Goal: Check status: Check status

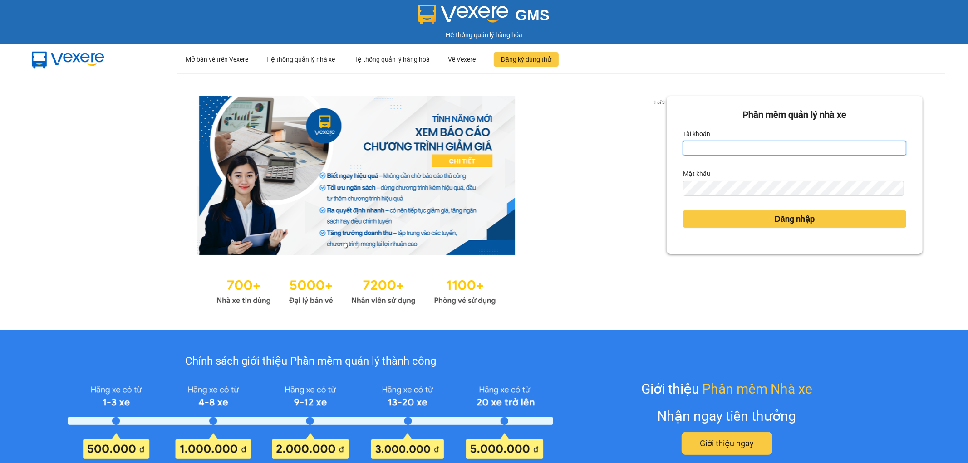
click at [778, 151] on input "Tài khoản" at bounding box center [794, 148] width 223 height 15
type input "thinhdl.bmtai"
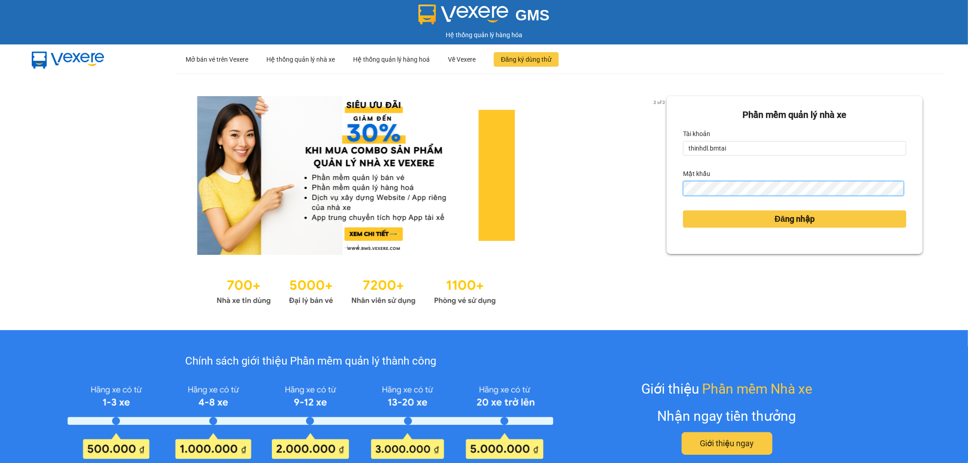
click at [683, 211] on button "Đăng nhập" at bounding box center [794, 219] width 223 height 17
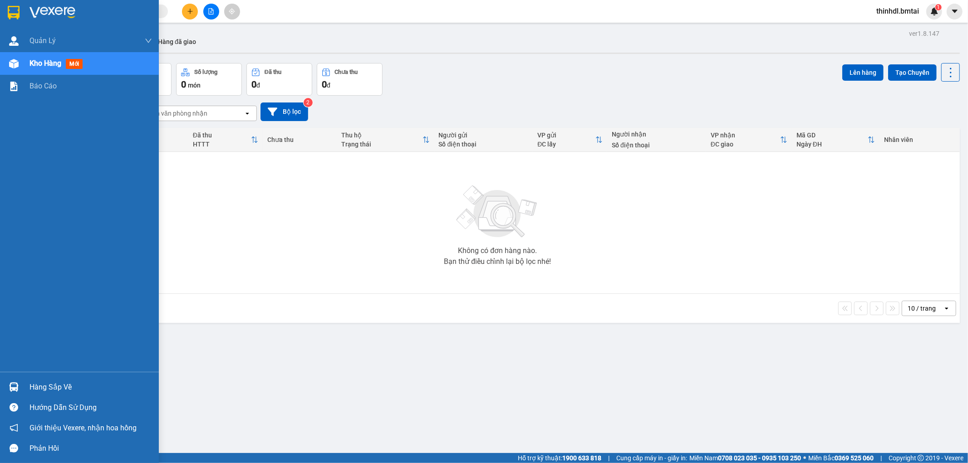
click at [23, 387] on div "Hàng sắp về" at bounding box center [79, 387] width 159 height 20
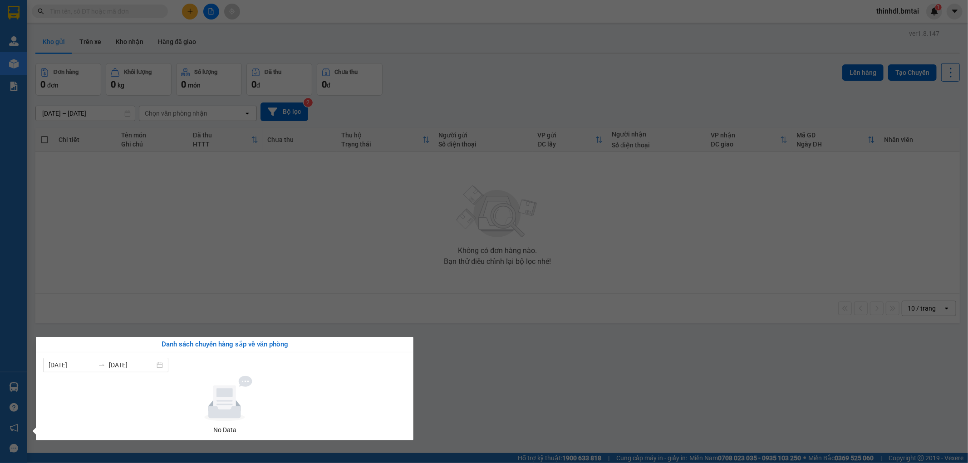
click at [192, 43] on section "Kết quả tìm kiếm ( 0 ) Bộ lọc No Data thinhdl.bmtai 1 Quản Lý Quản lý khách hàn…" at bounding box center [484, 231] width 968 height 463
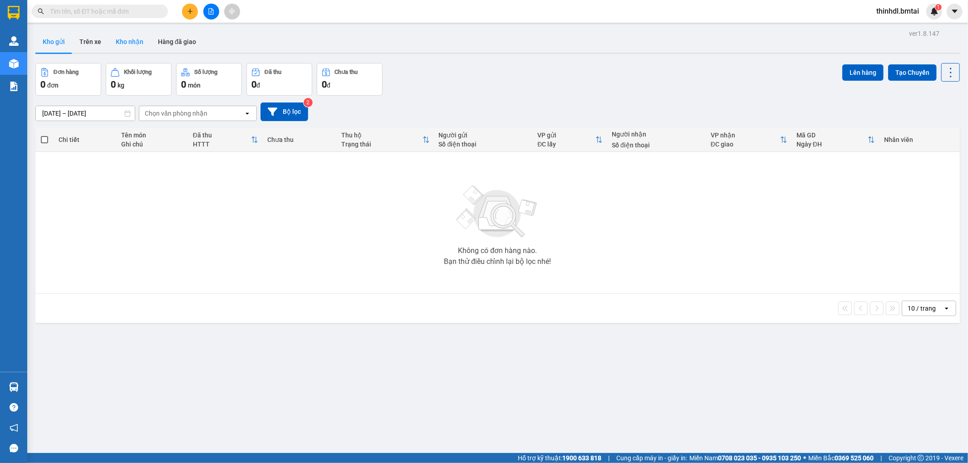
click at [125, 40] on button "Kho nhận" at bounding box center [129, 42] width 42 height 22
click at [173, 43] on button "Hàng đã giao" at bounding box center [177, 42] width 53 height 22
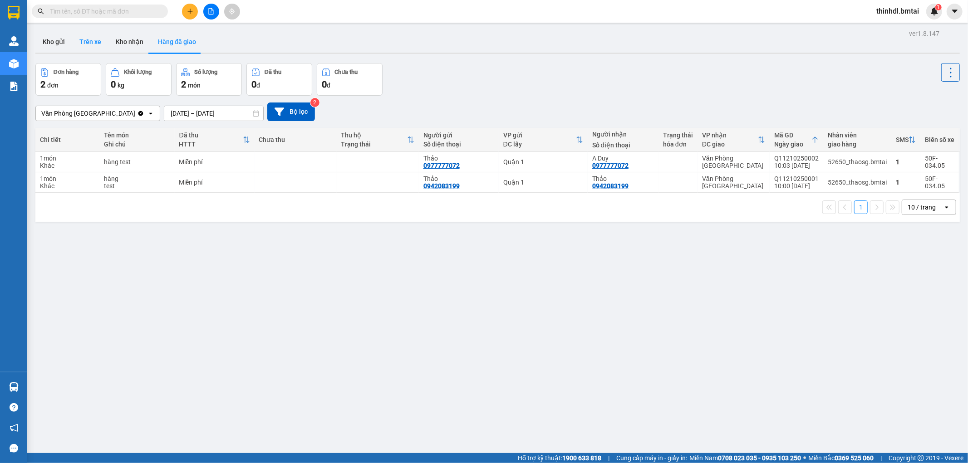
click at [91, 44] on button "Trên xe" at bounding box center [90, 42] width 36 height 22
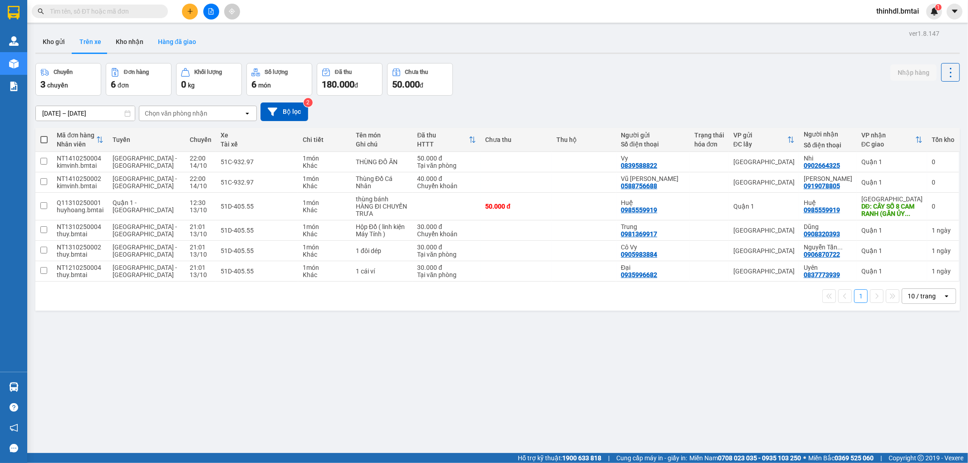
click at [180, 44] on button "Hàng đã giao" at bounding box center [177, 42] width 53 height 22
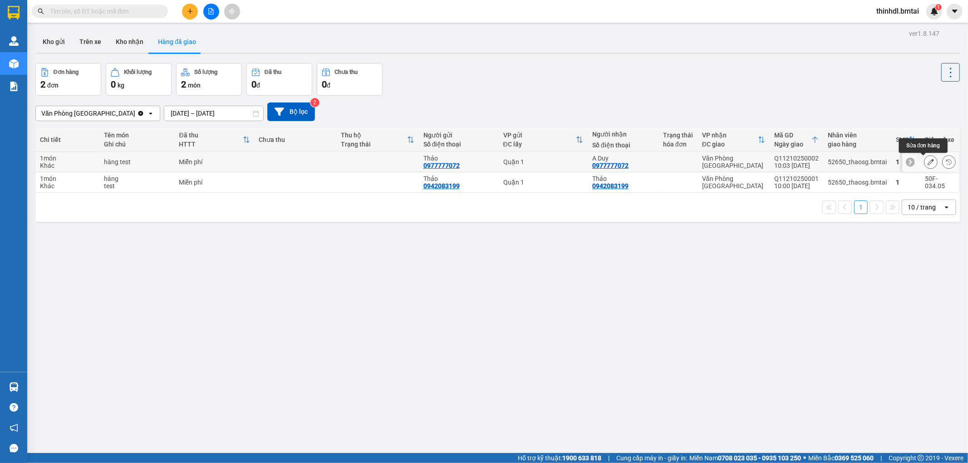
click at [928, 165] on icon at bounding box center [931, 162] width 6 height 6
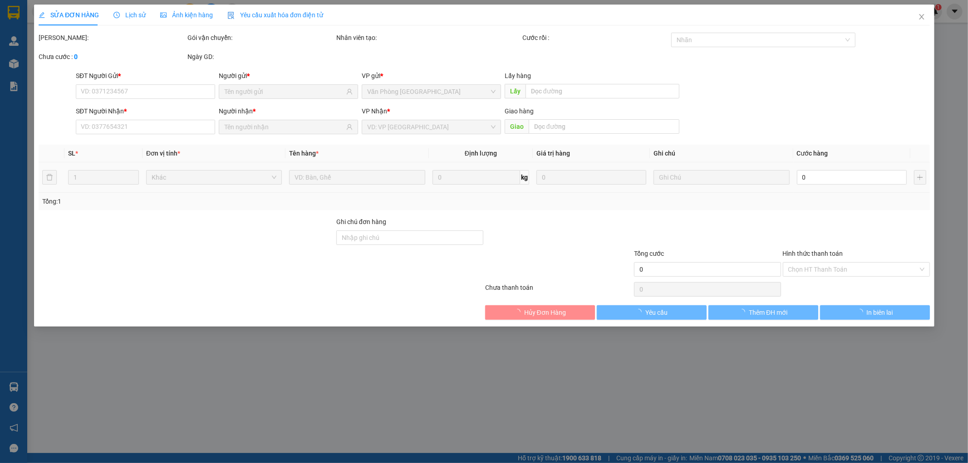
type input "0977777072"
type input "Thảo"
type input "0977777072"
type input "A Duy"
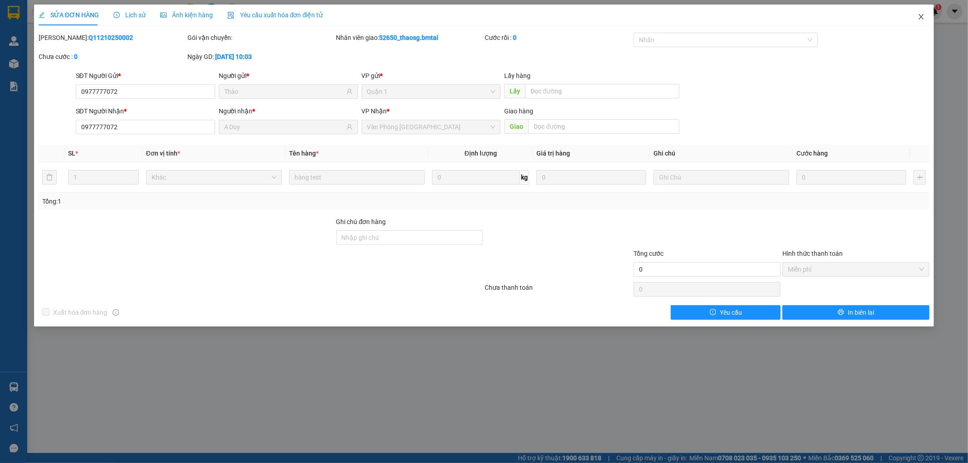
click at [922, 18] on icon "close" at bounding box center [921, 16] width 5 height 5
